Goal: Navigation & Orientation: Find specific page/section

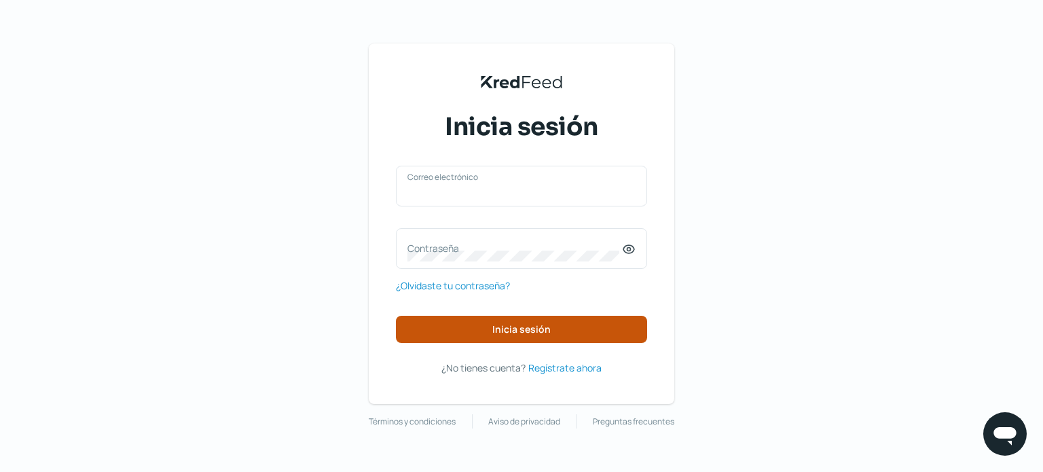
type input "[EMAIL_ADDRESS][DOMAIN_NAME]"
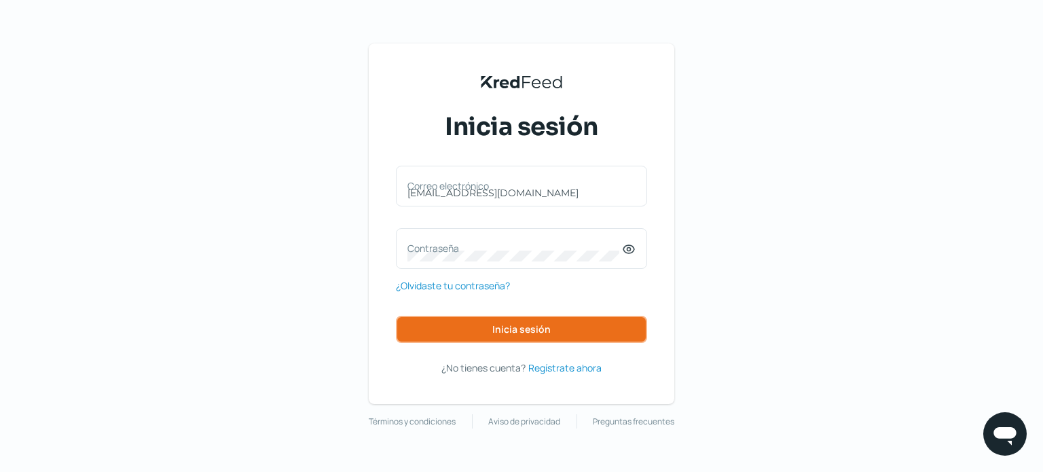
click at [498, 329] on span "Inicia sesión" at bounding box center [521, 329] width 58 height 10
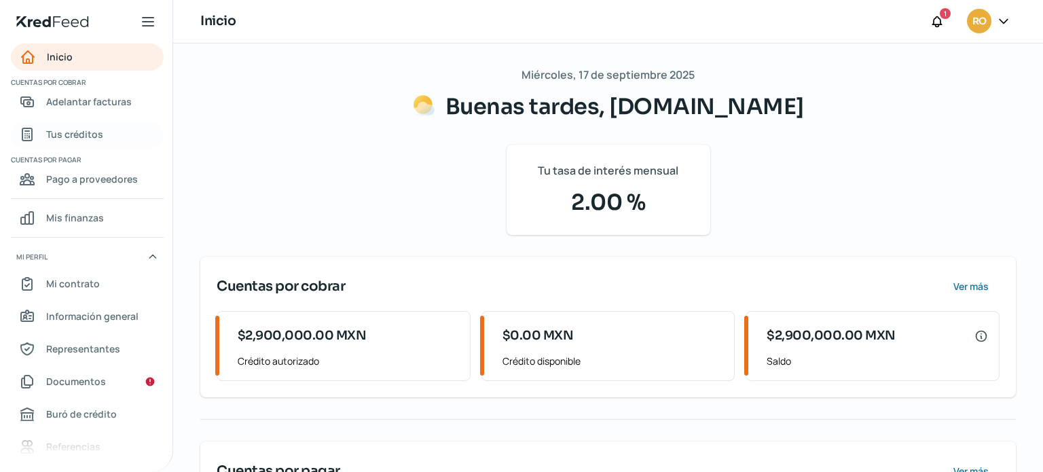
click at [79, 130] on span "Tus créditos" at bounding box center [74, 134] width 57 height 17
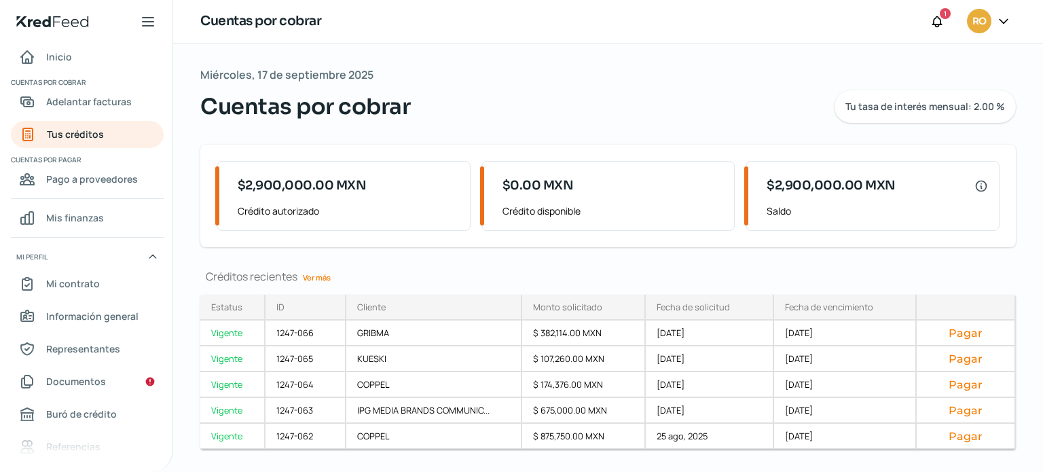
click at [322, 278] on link "Ver más" at bounding box center [316, 277] width 39 height 21
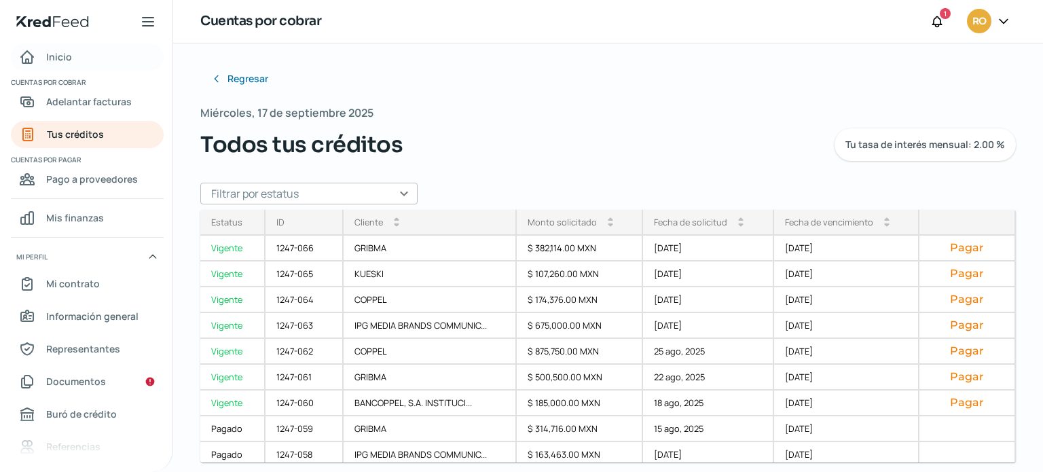
click at [60, 58] on span "Inicio" at bounding box center [59, 56] width 26 height 17
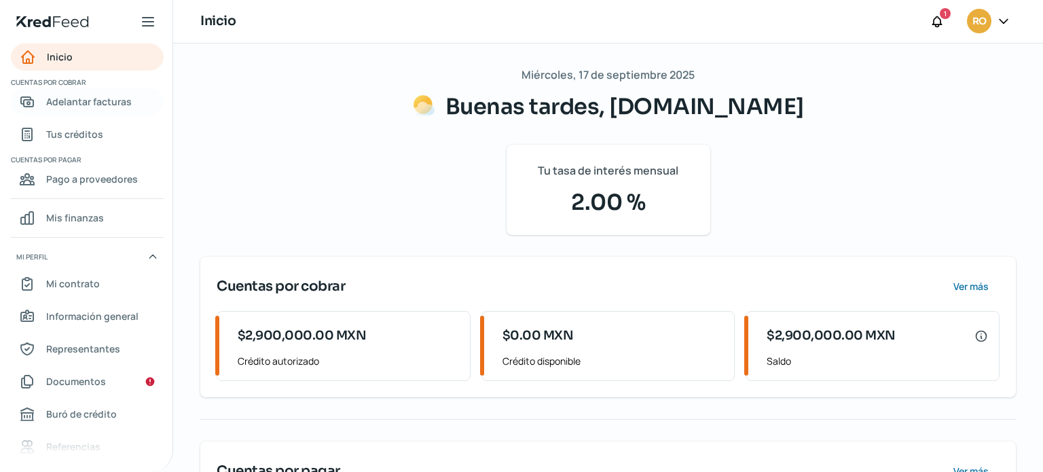
click at [79, 102] on span "Adelantar facturas" at bounding box center [89, 101] width 86 height 17
